Goal: Task Accomplishment & Management: Manage account settings

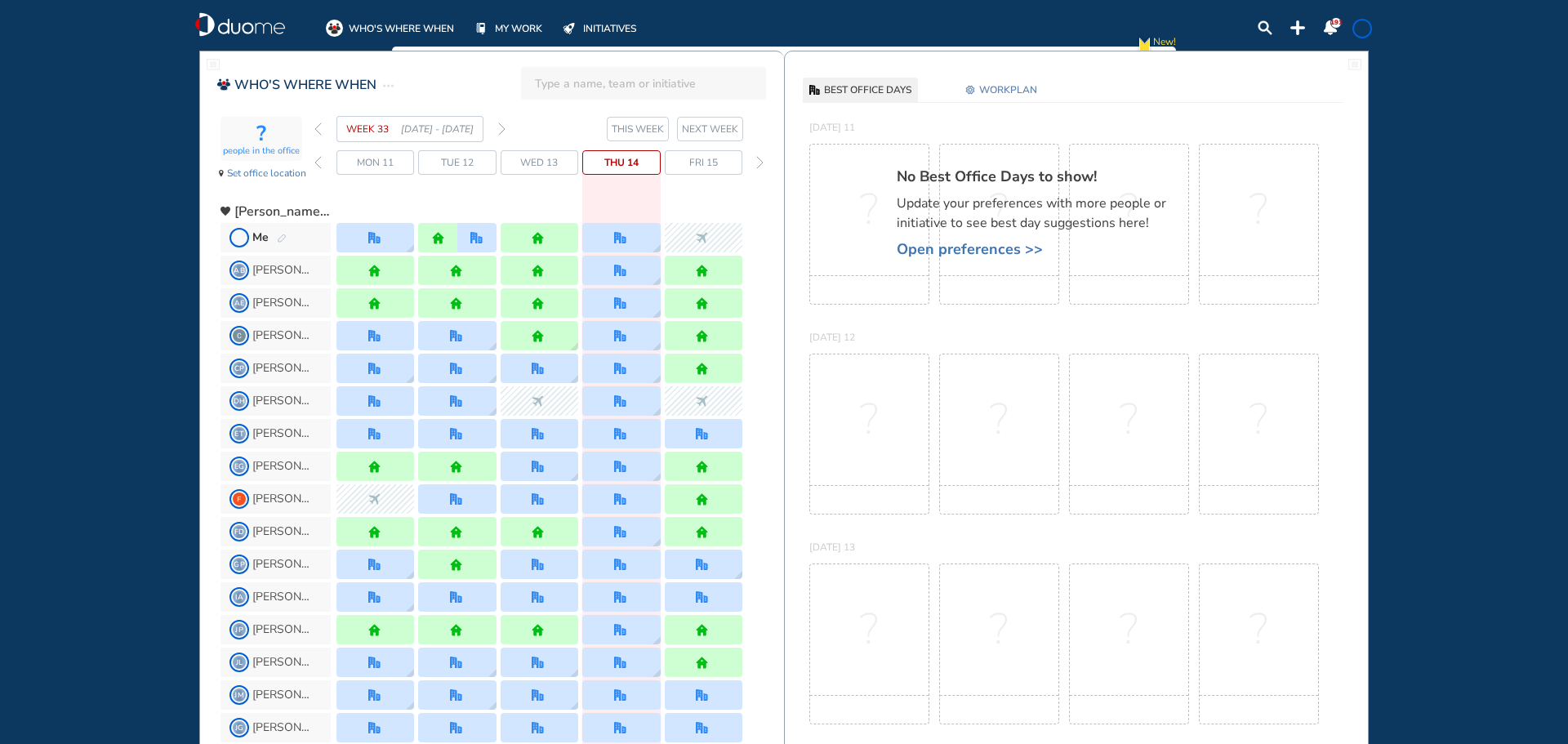
click at [502, 128] on img "forward week" at bounding box center [501, 129] width 7 height 13
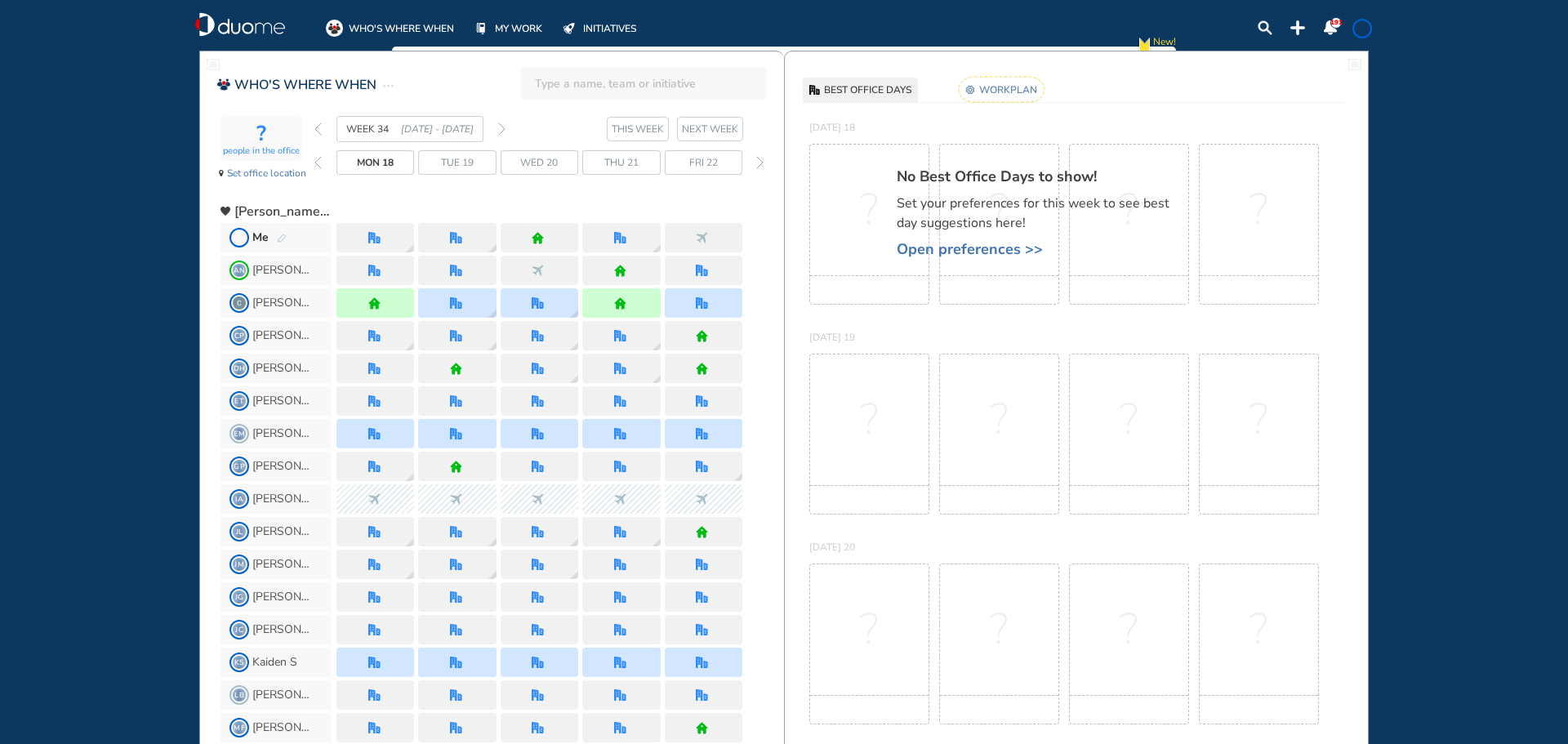
click at [289, 236] on span "Me" at bounding box center [275, 237] width 111 height 29
click at [278, 237] on img "pen-edit" at bounding box center [282, 238] width 10 height 11
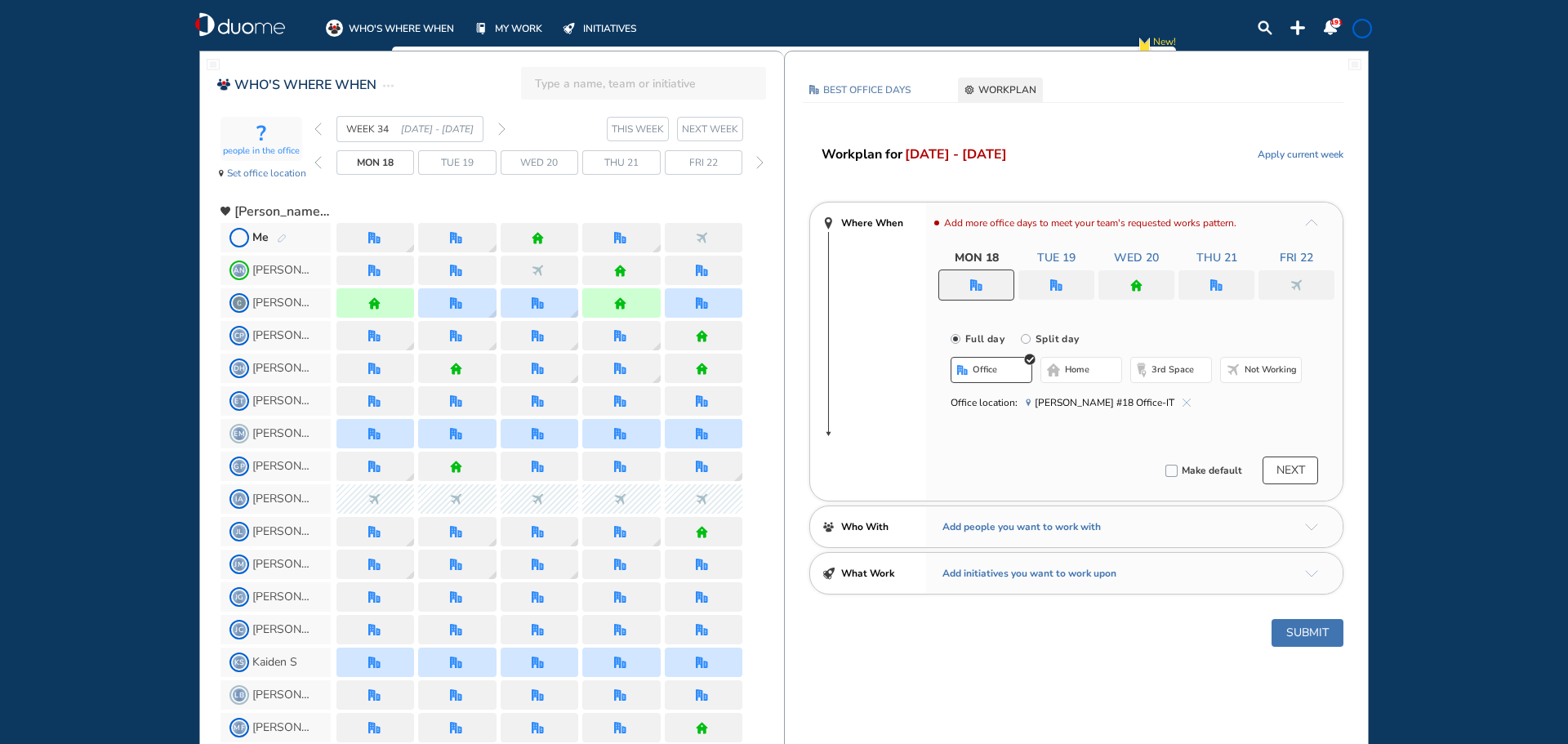
click at [1263, 370] on span "Not working" at bounding box center [1271, 370] width 52 height 13
drag, startPoint x: 1065, startPoint y: 283, endPoint x: 1243, endPoint y: 359, distance: 193.5
click at [1069, 283] on div at bounding box center [1057, 284] width 76 height 29
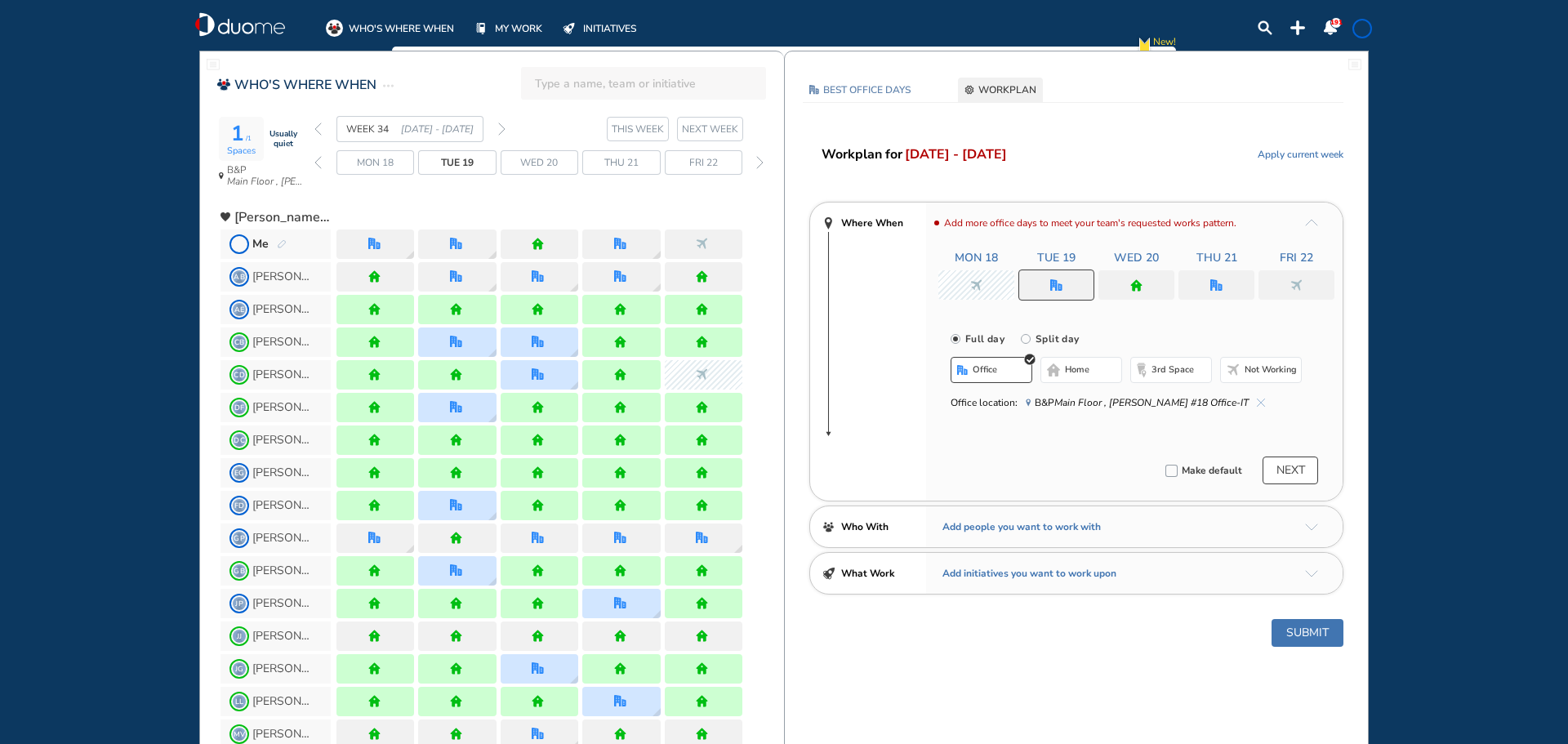
click at [1257, 367] on span "Not working" at bounding box center [1271, 370] width 52 height 13
click at [1146, 278] on div at bounding box center [1136, 284] width 76 height 29
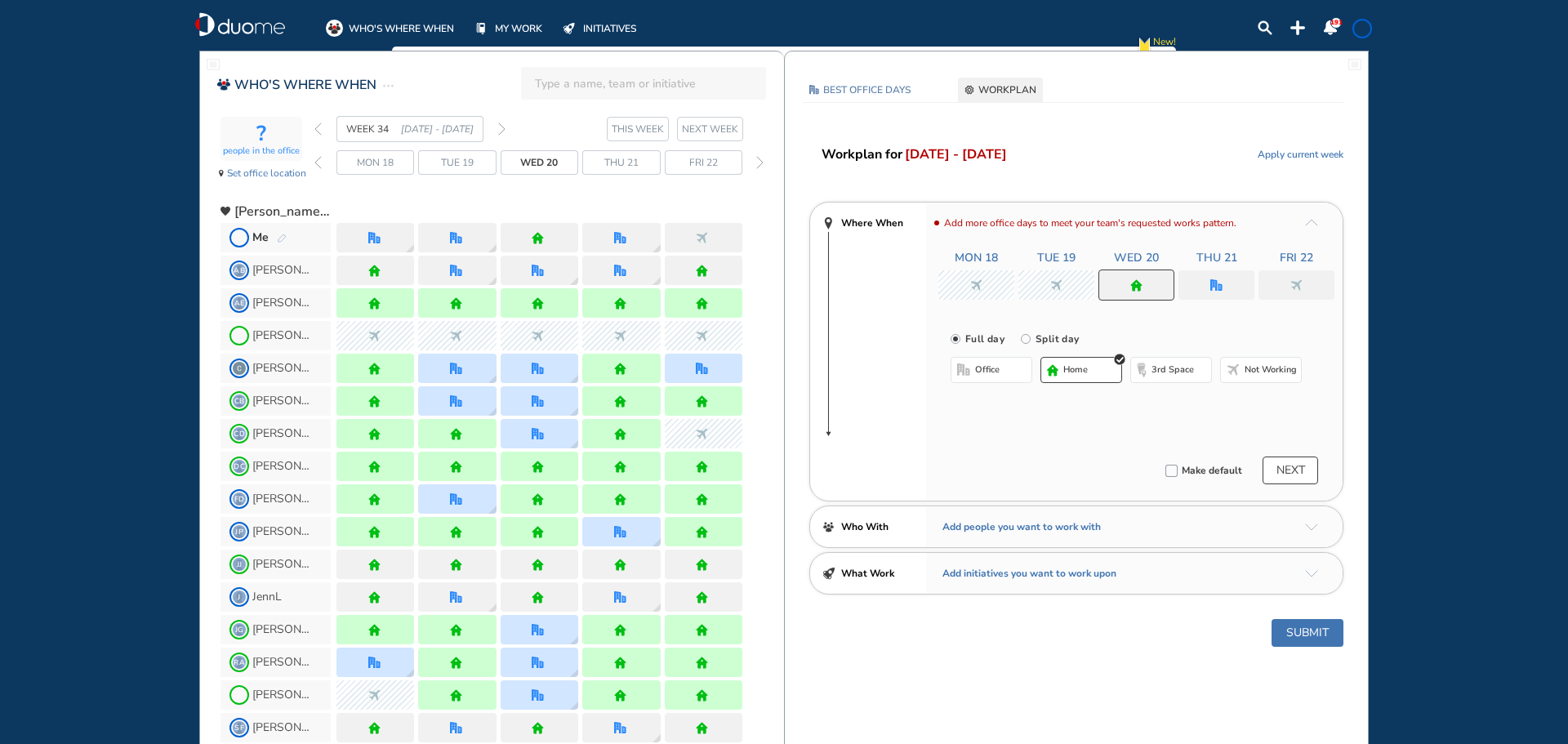
click at [1276, 368] on span "Not working" at bounding box center [1271, 370] width 52 height 13
click at [1222, 280] on div at bounding box center [1216, 284] width 76 height 29
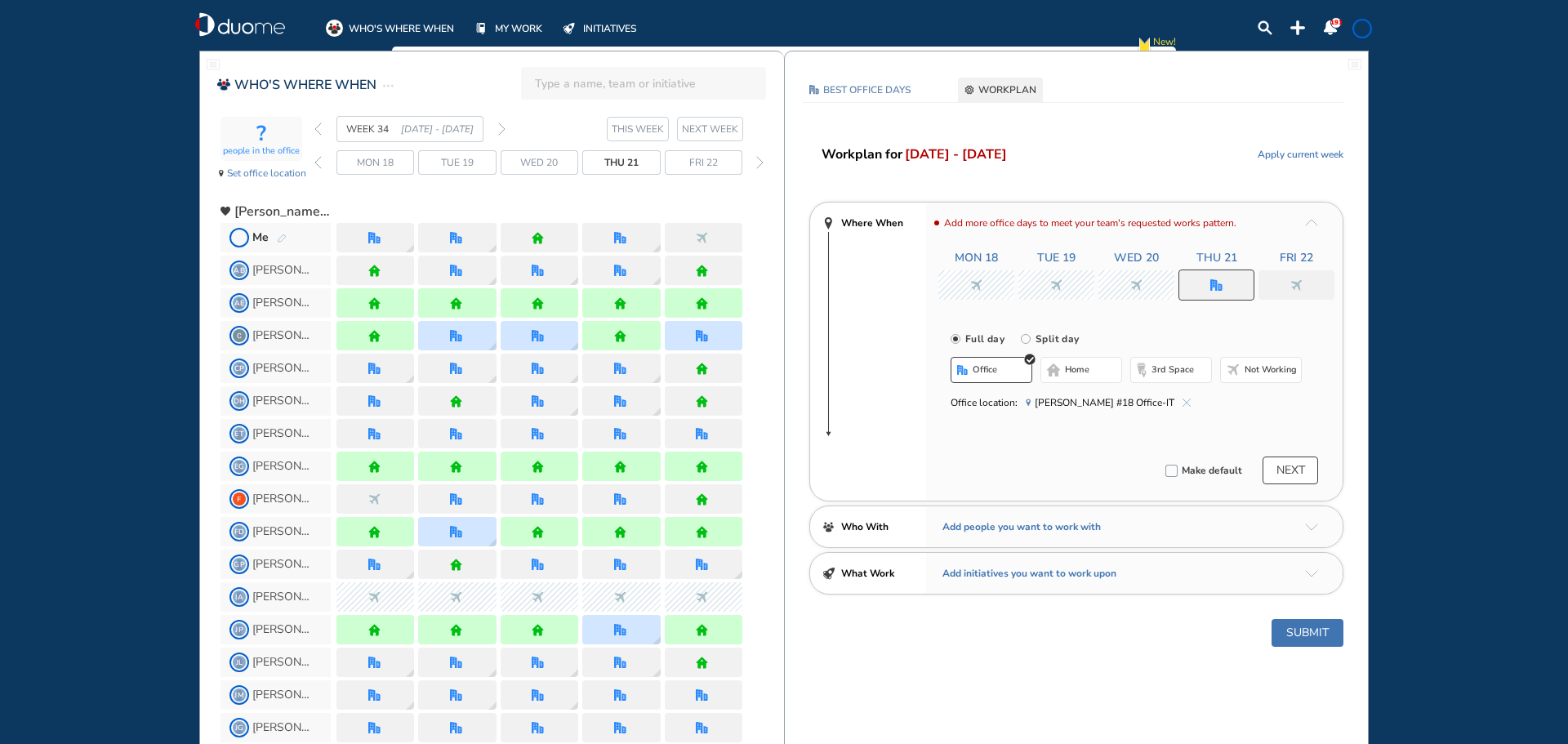
click at [1278, 366] on span "Not working" at bounding box center [1271, 370] width 52 height 13
click at [1306, 638] on button "Submit" at bounding box center [1308, 633] width 72 height 28
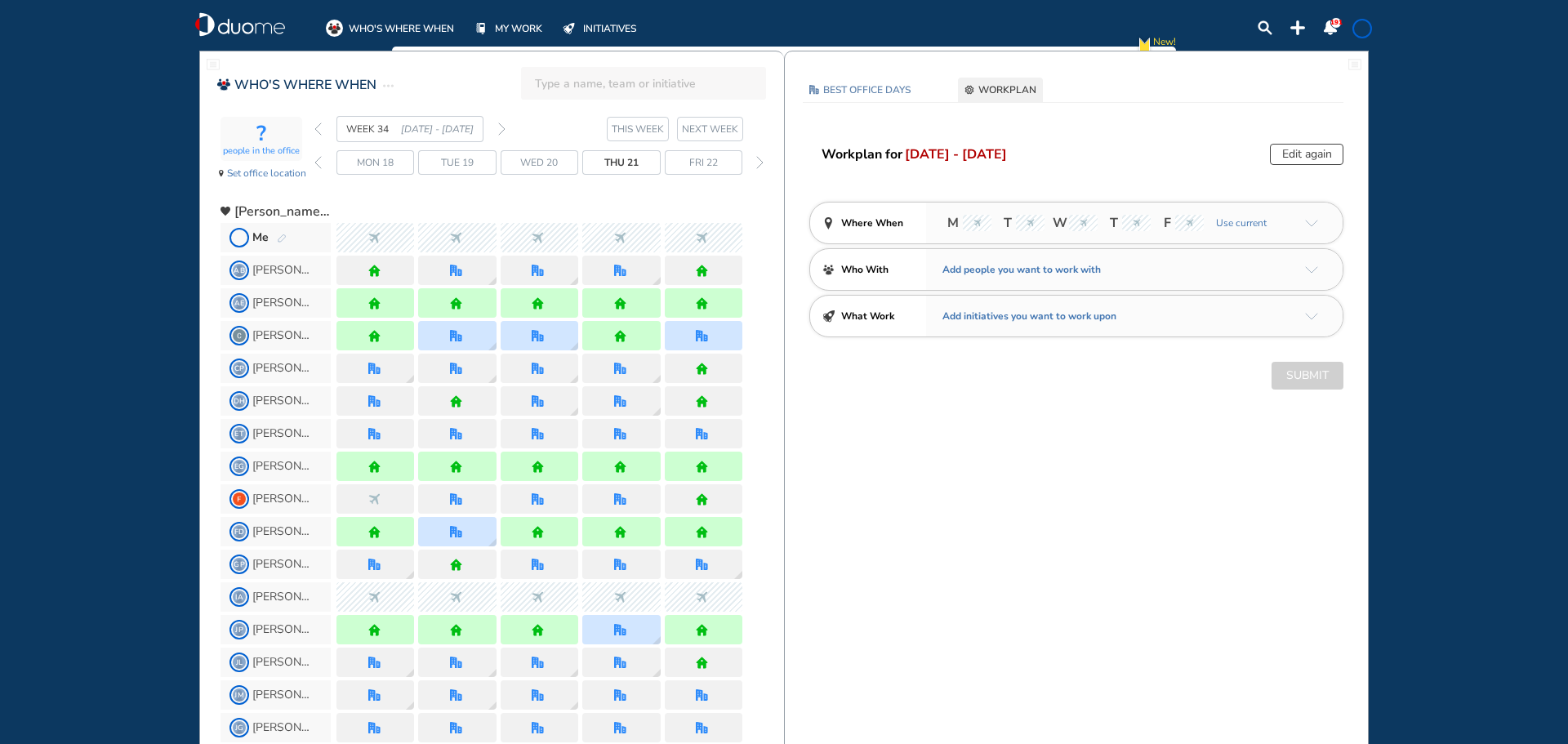
click at [499, 127] on img "forward week" at bounding box center [501, 129] width 7 height 13
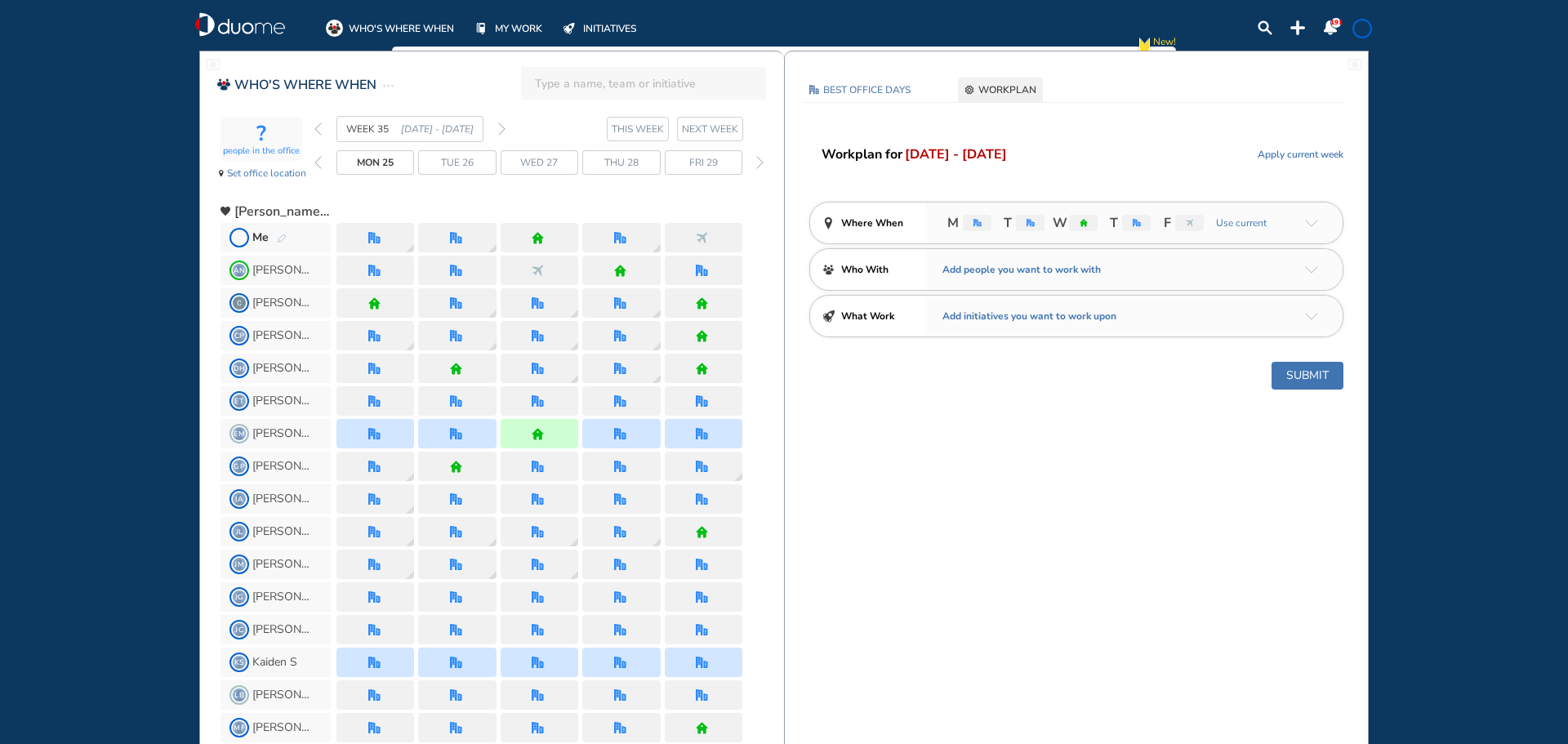
click at [287, 236] on span "Me" at bounding box center [275, 237] width 111 height 29
click at [282, 239] on img "pen-edit" at bounding box center [282, 238] width 10 height 11
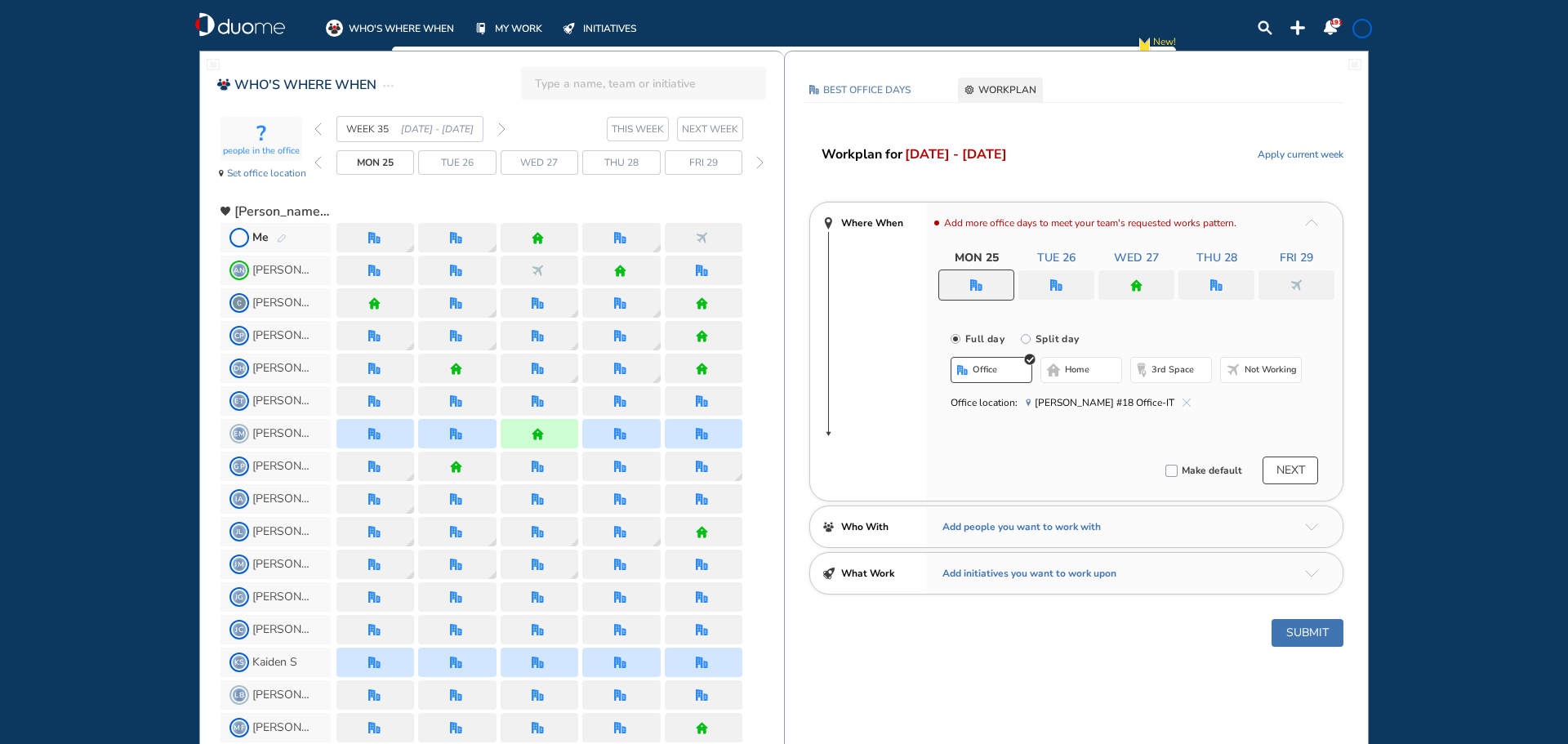
click at [962, 282] on div at bounding box center [976, 284] width 76 height 31
click at [1274, 364] on div "Add more office days to meet your team's requested works pattern. Mon 25 Tue 26…" at bounding box center [1134, 351] width 417 height 298
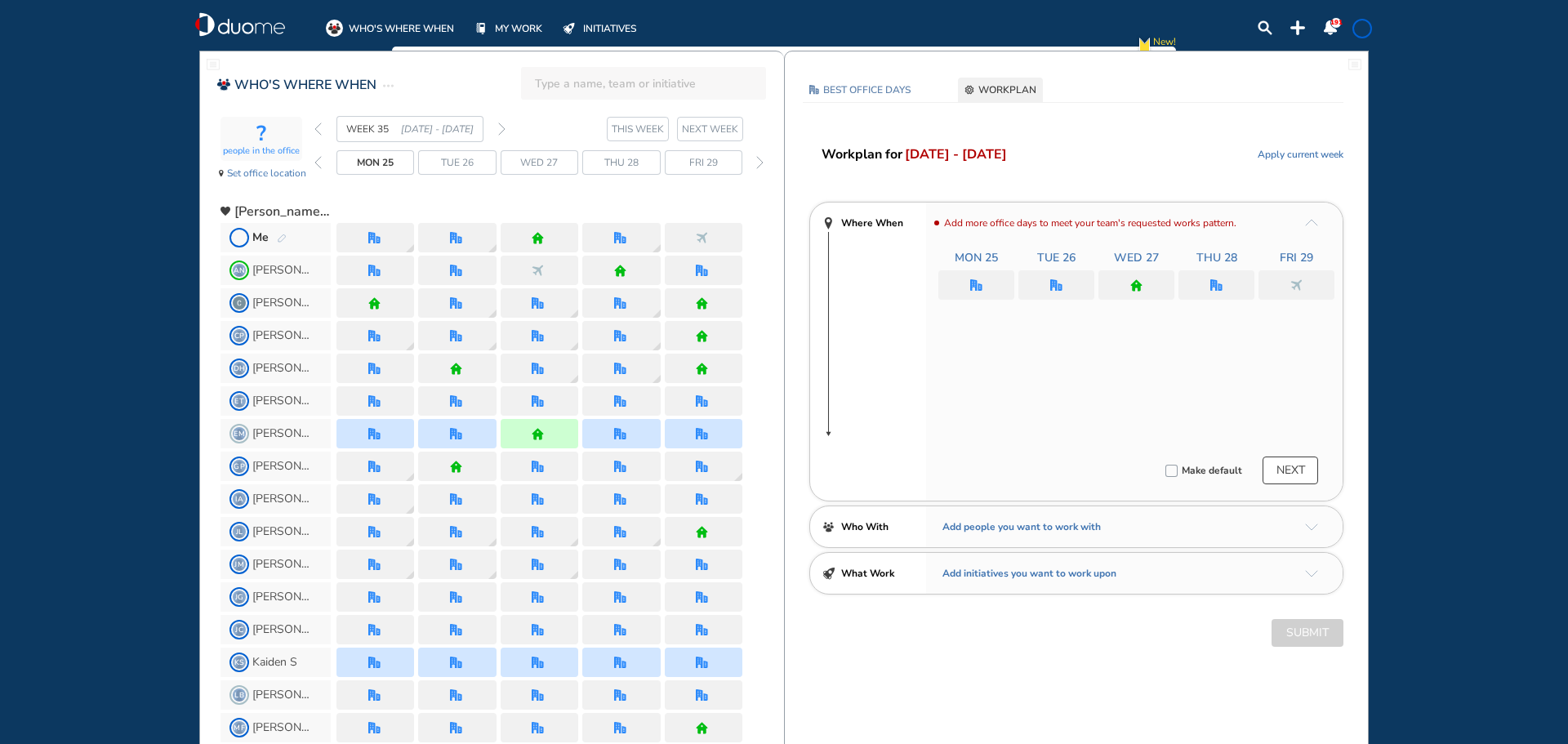
drag, startPoint x: 948, startPoint y: 274, endPoint x: 965, endPoint y: 277, distance: 17.3
click at [959, 277] on div at bounding box center [976, 284] width 76 height 29
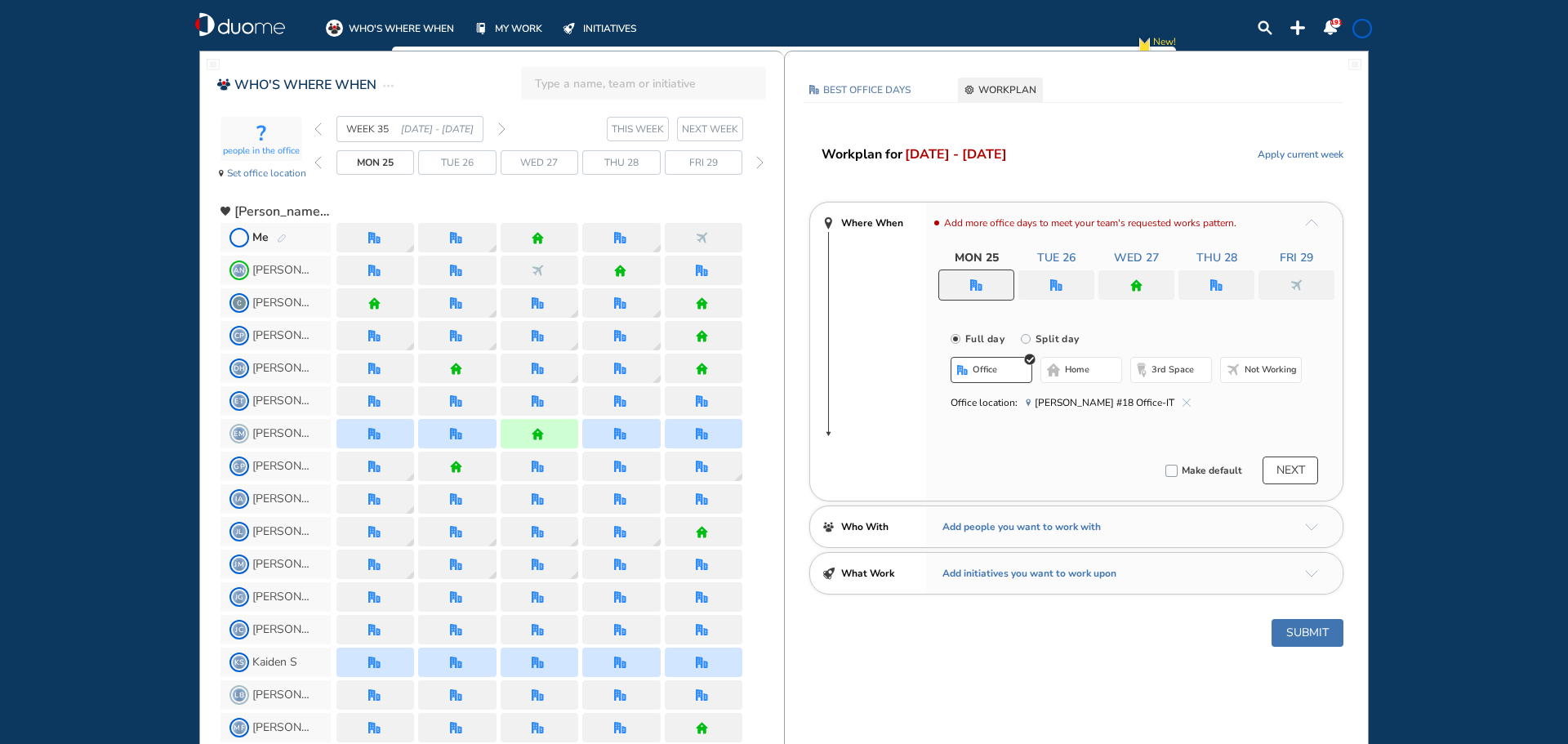
click at [1267, 364] on span "Not working" at bounding box center [1271, 370] width 52 height 13
click at [1304, 625] on button "Submit" at bounding box center [1308, 633] width 72 height 28
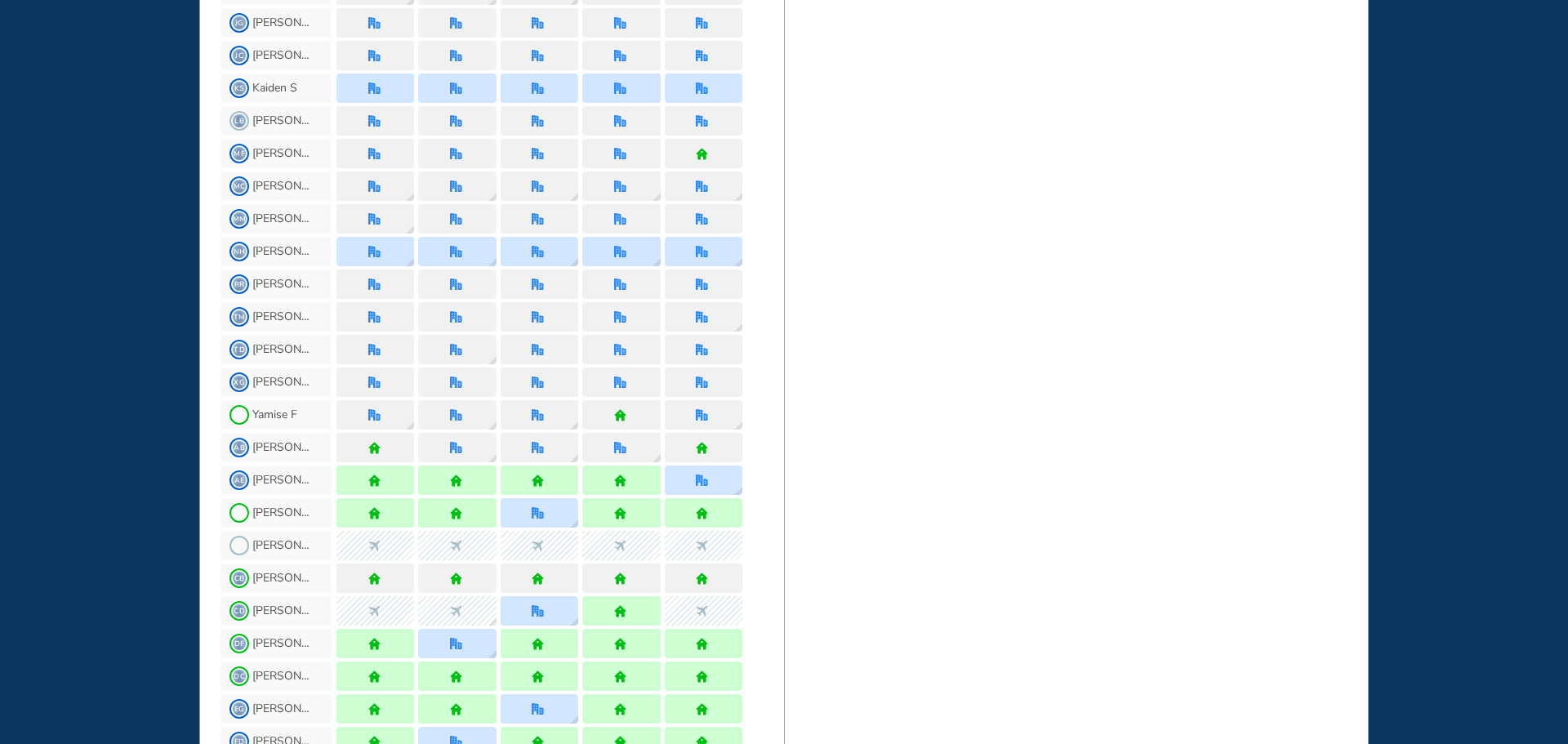
scroll to position [82, 0]
